Goal: Check status: Check status

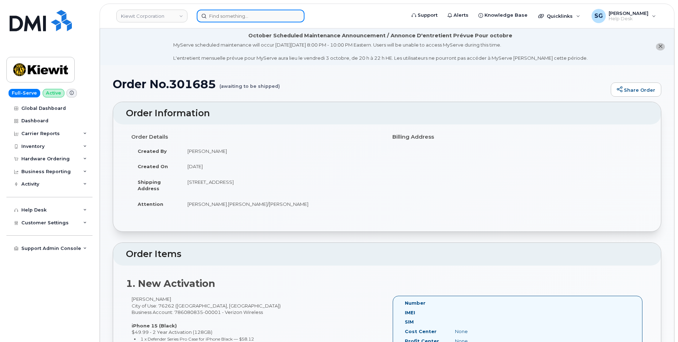
click at [228, 15] on input at bounding box center [251, 16] width 108 height 13
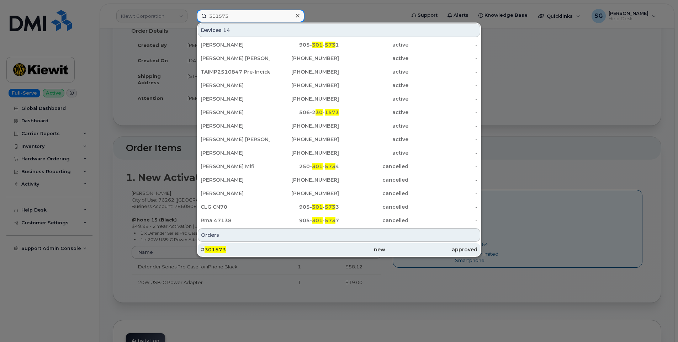
scroll to position [107, 0]
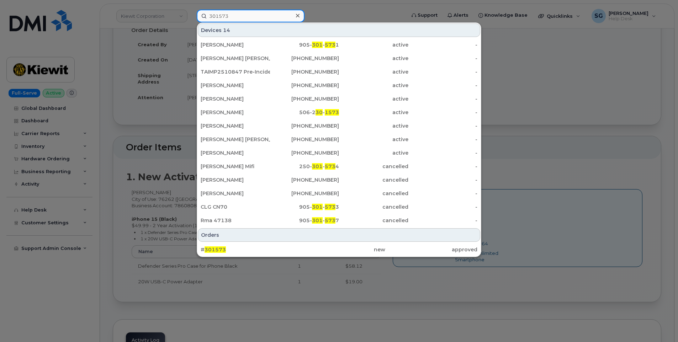
type input "301573"
click at [251, 247] on div "# 301573" at bounding box center [247, 249] width 92 height 7
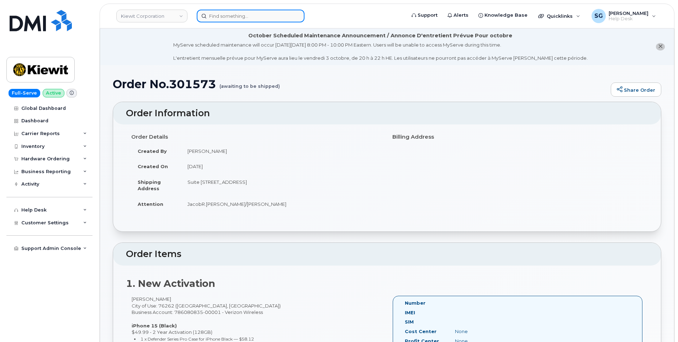
click at [229, 15] on input at bounding box center [251, 16] width 108 height 13
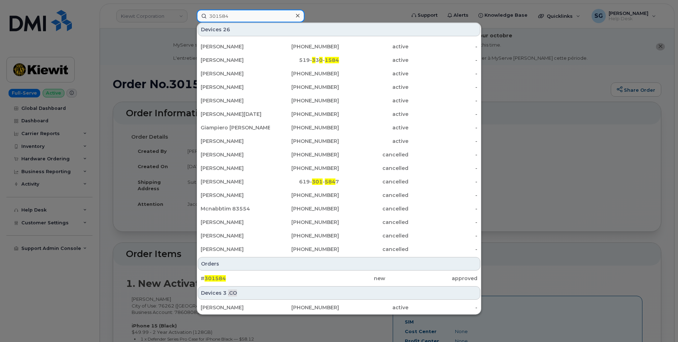
scroll to position [80, 0]
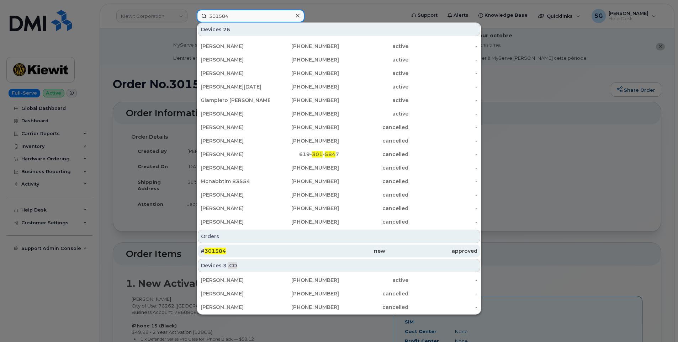
type input "301584"
click at [262, 250] on div "# 301584" at bounding box center [247, 251] width 92 height 7
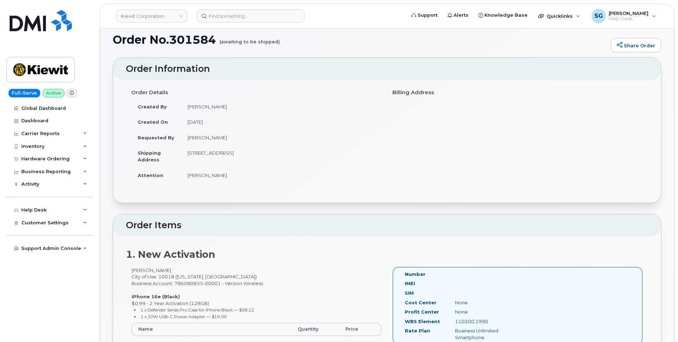
scroll to position [107, 0]
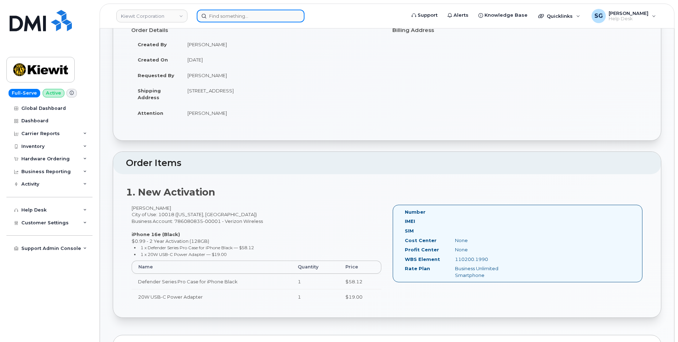
click at [257, 11] on input at bounding box center [251, 16] width 108 height 13
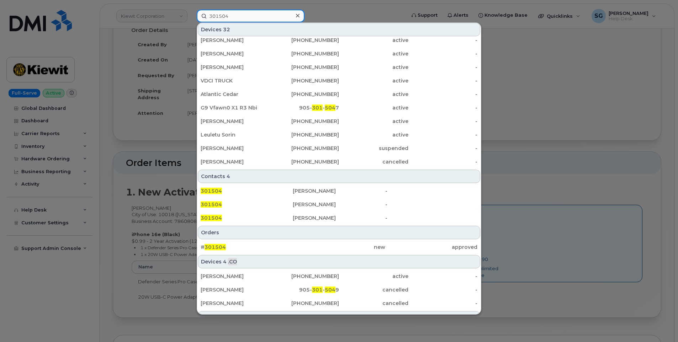
scroll to position [142, 0]
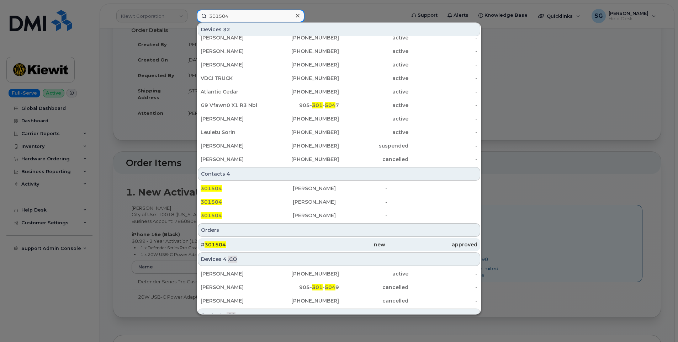
type input "301504"
click at [272, 241] on div "# 301504" at bounding box center [247, 245] width 92 height 13
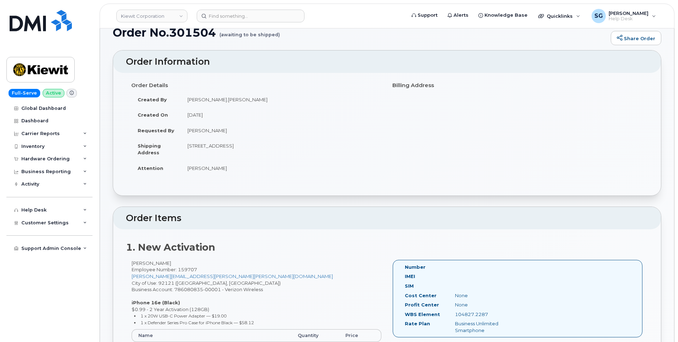
scroll to position [142, 0]
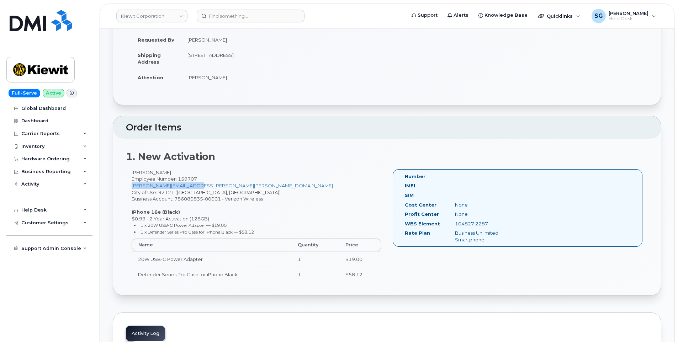
drag, startPoint x: 214, startPoint y: 187, endPoint x: 131, endPoint y: 186, distance: 82.9
click at [131, 186] on div "David Rodriguez Employee Number: 159707 DANNY.ANDRADE@KIEWIT.COM City of Use: 9…" at bounding box center [256, 229] width 261 height 120
copy link "DANNY.ANDRADE@KIEWIT.COM"
click at [266, 16] on input at bounding box center [251, 16] width 108 height 13
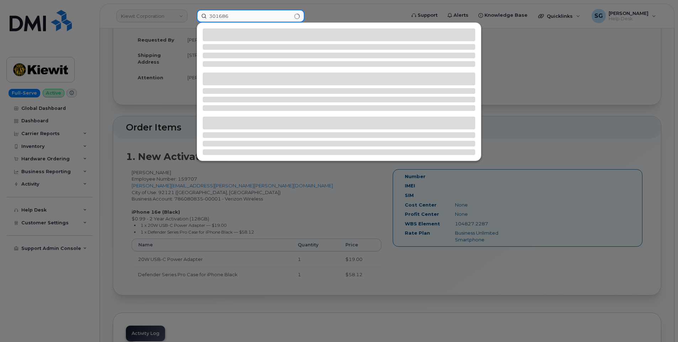
type input "301686"
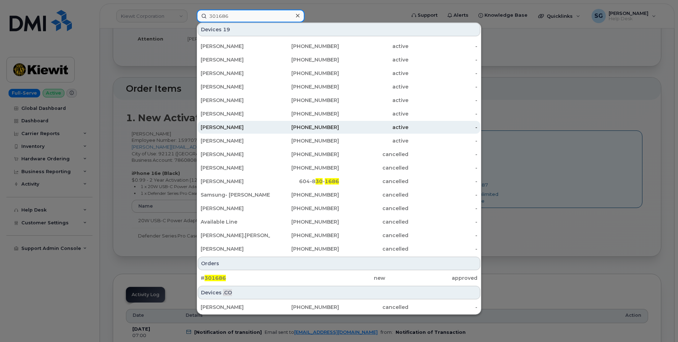
scroll to position [249, 0]
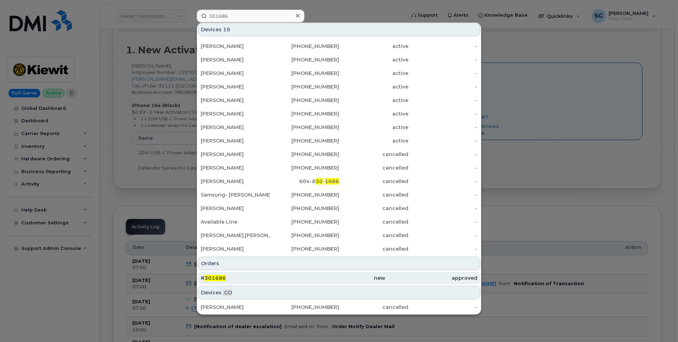
click at [379, 279] on div "new" at bounding box center [339, 278] width 92 height 7
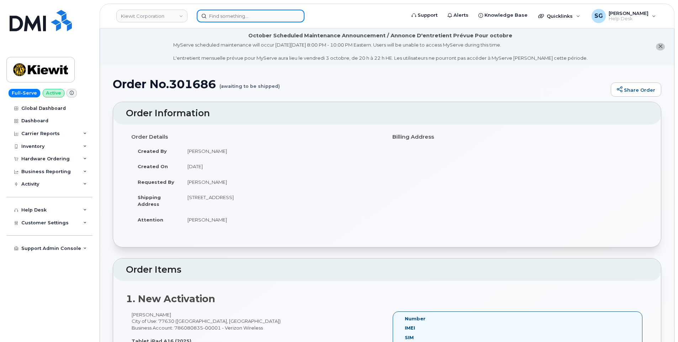
click at [250, 16] on input at bounding box center [251, 16] width 108 height 13
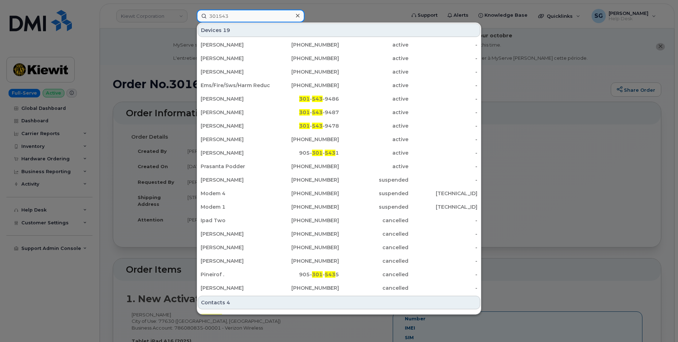
type input "301543"
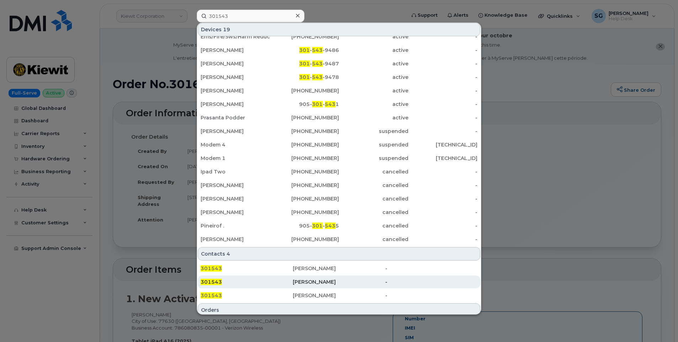
scroll to position [107, 0]
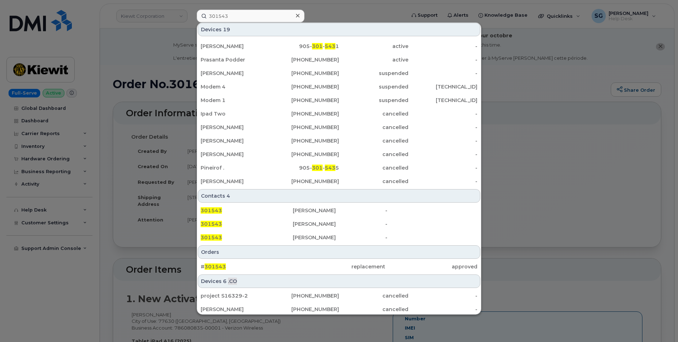
click at [268, 259] on div "Orders" at bounding box center [339, 253] width 283 height 14
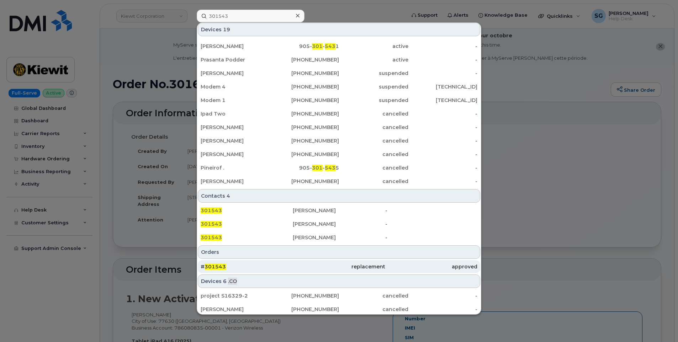
drag, startPoint x: 271, startPoint y: 264, endPoint x: 276, endPoint y: 269, distance: 7.3
click at [271, 265] on div "# 301543" at bounding box center [247, 266] width 92 height 7
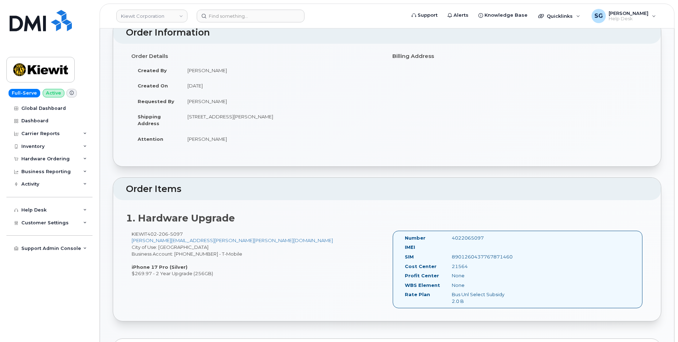
scroll to position [107, 0]
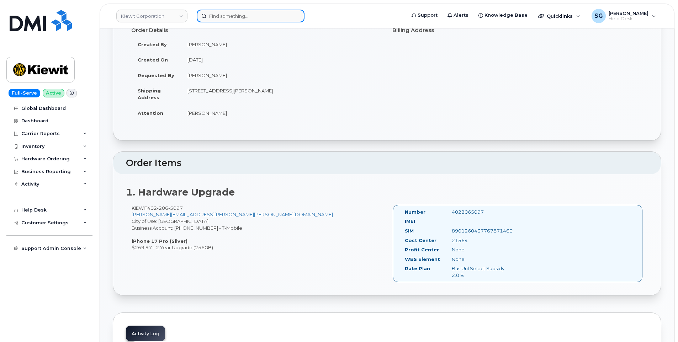
click at [229, 17] on input at bounding box center [251, 16] width 108 height 13
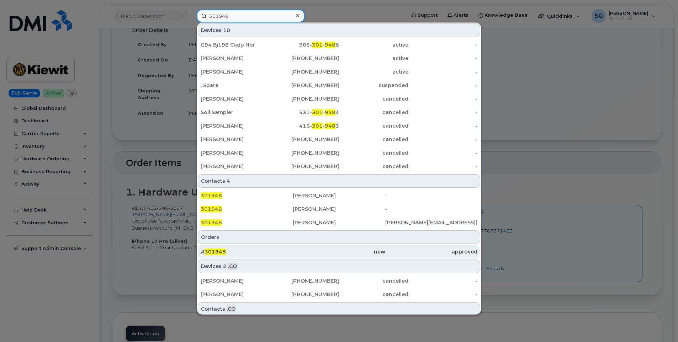
type input "301948"
click at [342, 252] on div "new" at bounding box center [339, 251] width 92 height 7
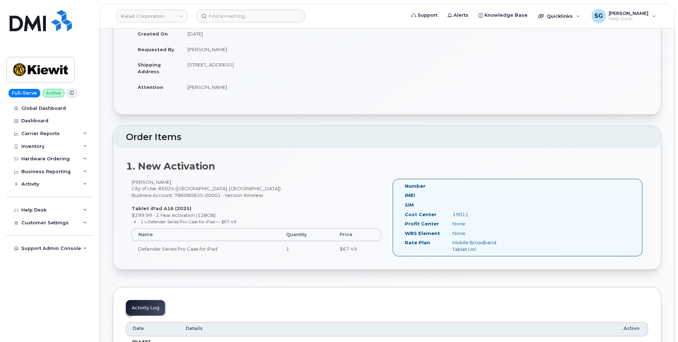
scroll to position [142, 0]
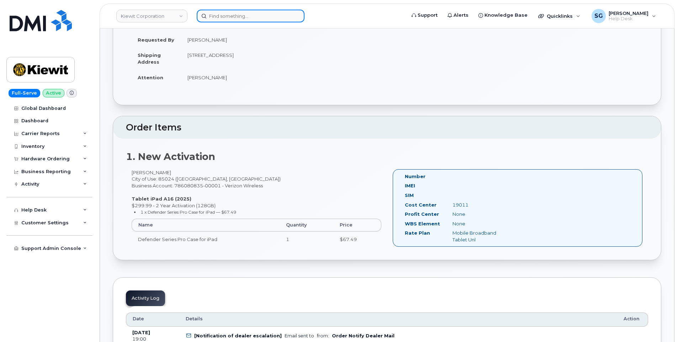
click at [228, 16] on input at bounding box center [251, 16] width 108 height 13
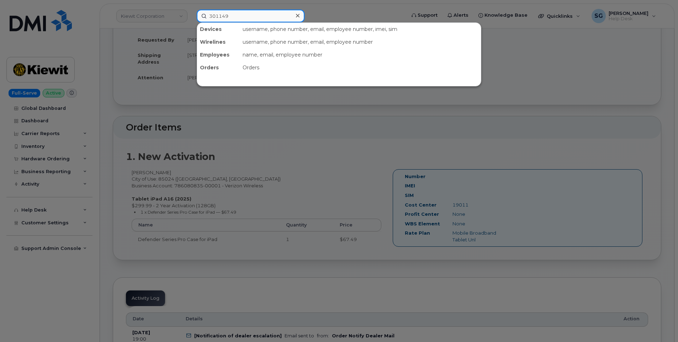
type input "301149"
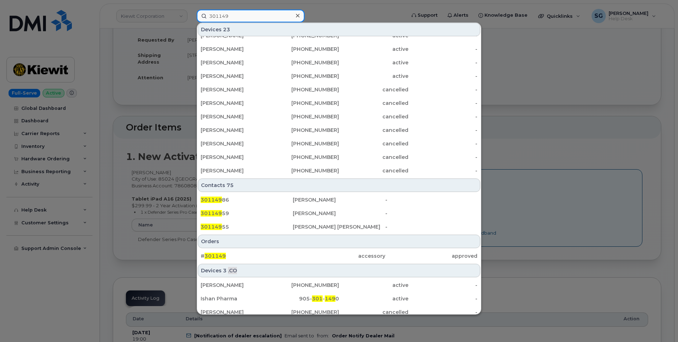
scroll to position [165, 0]
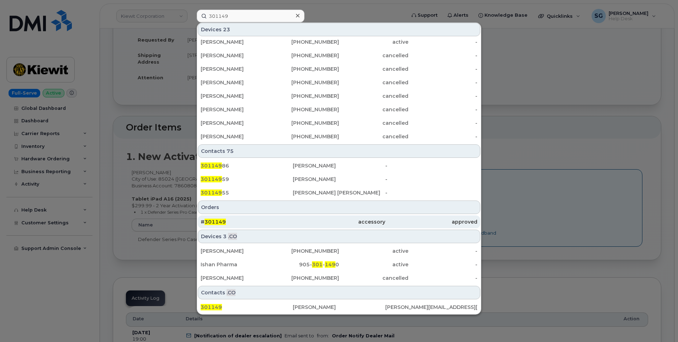
click at [285, 221] on div "# 301149" at bounding box center [247, 222] width 92 height 7
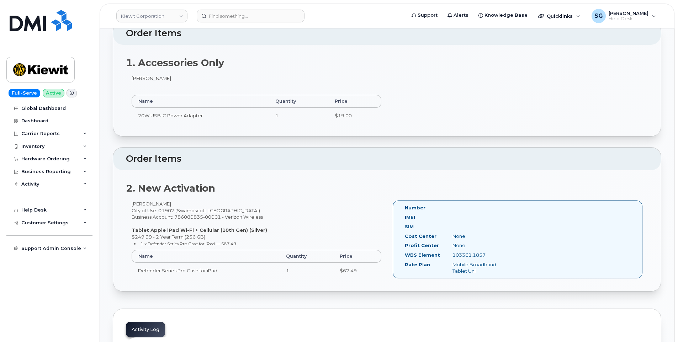
scroll to position [286, 0]
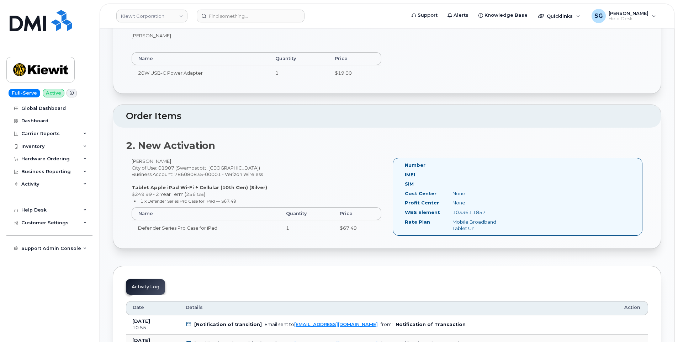
drag, startPoint x: 482, startPoint y: 205, endPoint x: 453, endPoint y: 207, distance: 28.6
click at [453, 209] on div "103361.1857" at bounding box center [480, 212] width 67 height 7
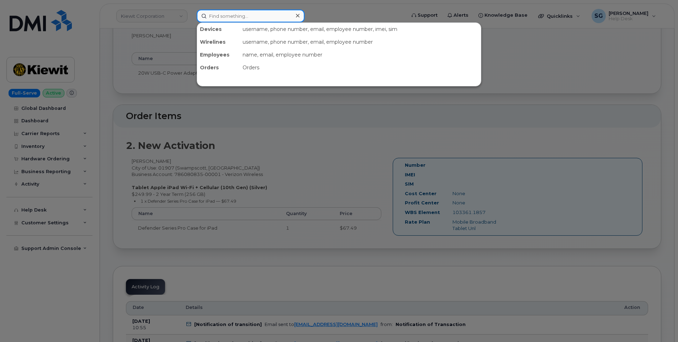
click at [237, 15] on input at bounding box center [251, 16] width 108 height 13
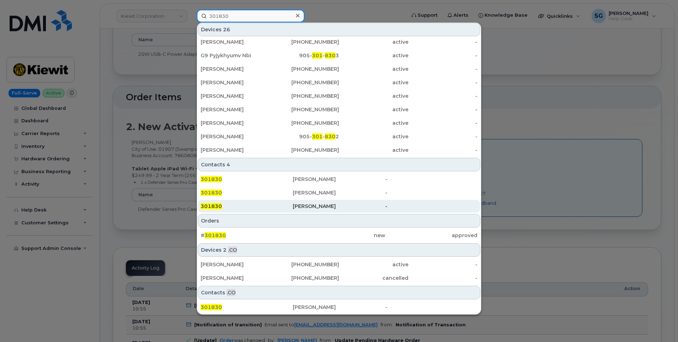
scroll to position [321, 0]
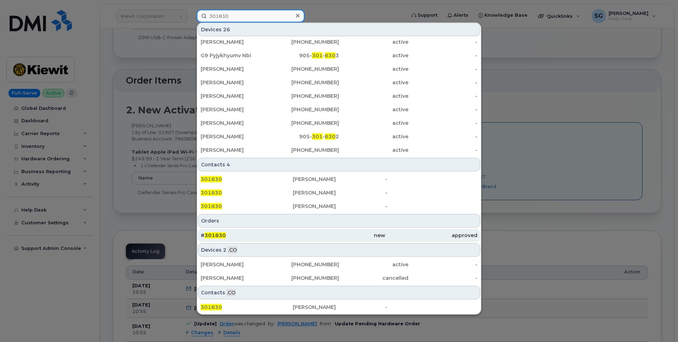
type input "301830"
click at [279, 236] on div "# 301830" at bounding box center [247, 235] width 92 height 7
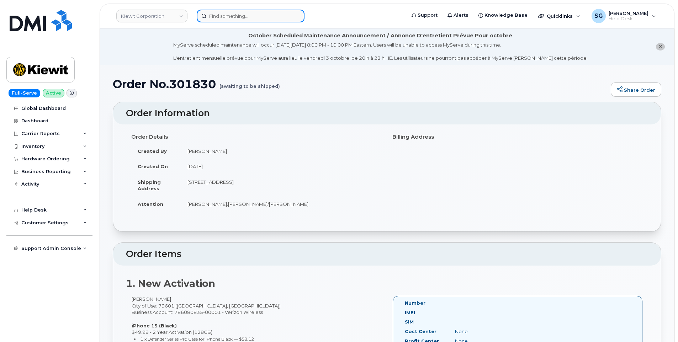
click at [235, 13] on input at bounding box center [251, 16] width 108 height 13
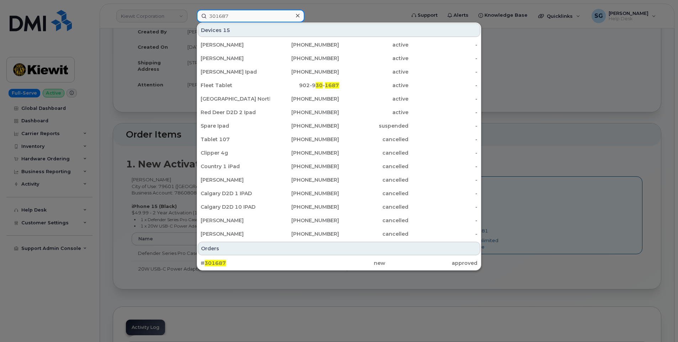
scroll to position [142, 0]
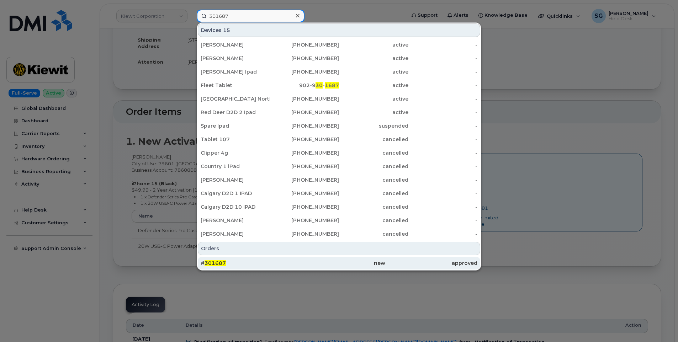
type input "301687"
click at [240, 261] on div "# 301687" at bounding box center [247, 263] width 92 height 7
